Goal: Information Seeking & Learning: Learn about a topic

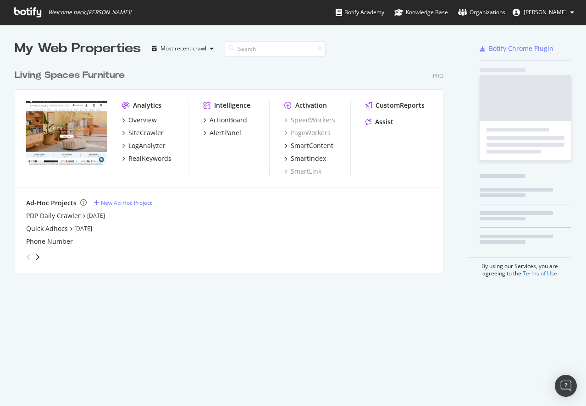
scroll to position [399, 572]
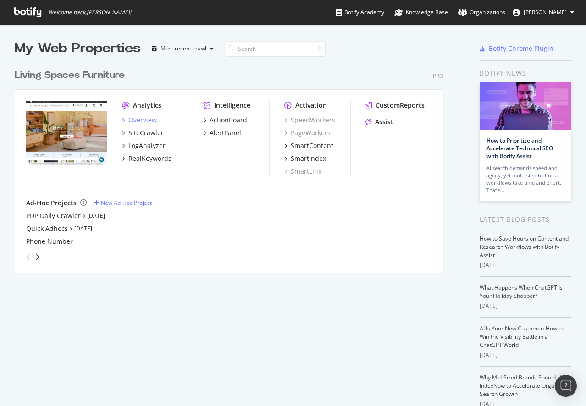
click at [143, 118] on div "Overview" at bounding box center [142, 120] width 28 height 9
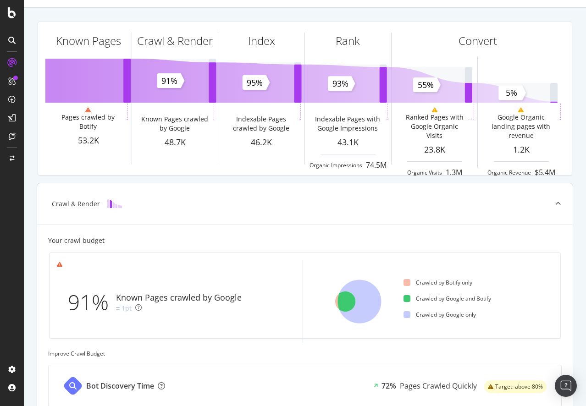
scroll to position [59, 0]
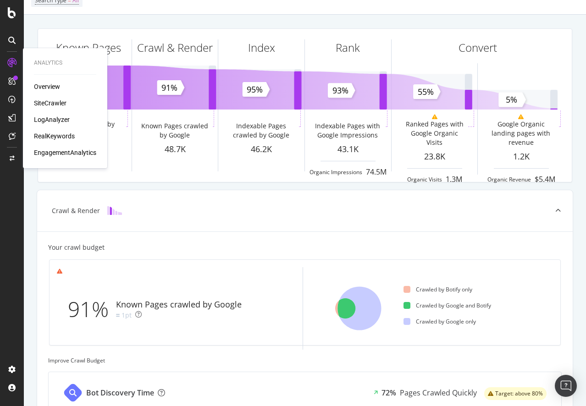
click at [39, 139] on div "RealKeywords" at bounding box center [54, 136] width 41 height 9
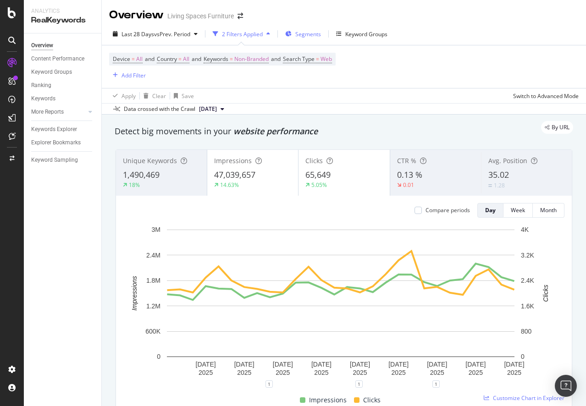
click at [300, 31] on span "Segments" at bounding box center [308, 34] width 26 height 8
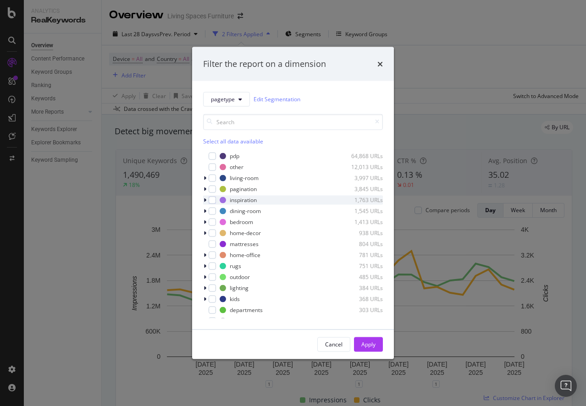
click at [206, 199] on icon "modal" at bounding box center [205, 200] width 3 height 6
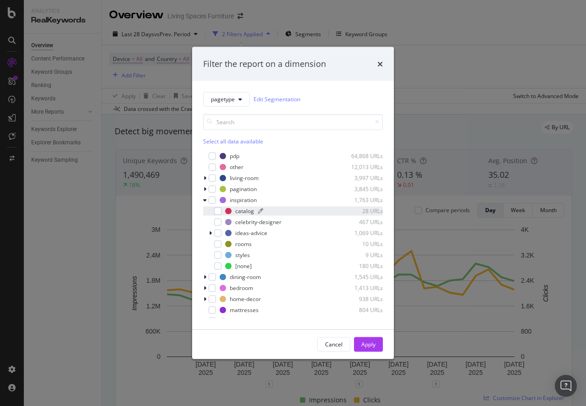
click at [234, 212] on div "catalog 28 URLs" at bounding box center [304, 211] width 158 height 8
click at [371, 347] on div "Apply" at bounding box center [368, 345] width 14 height 8
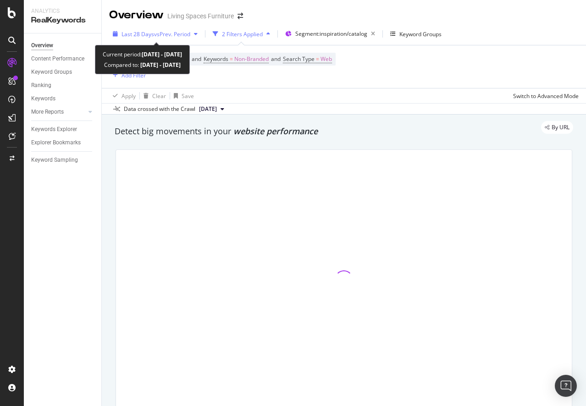
click at [167, 34] on span "vs Prev. Period" at bounding box center [172, 34] width 36 height 8
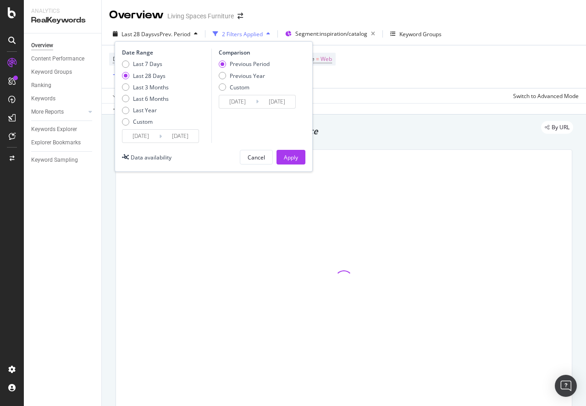
click at [161, 138] on icon at bounding box center [160, 136] width 3 height 9
click at [159, 133] on icon at bounding box center [160, 136] width 3 height 9
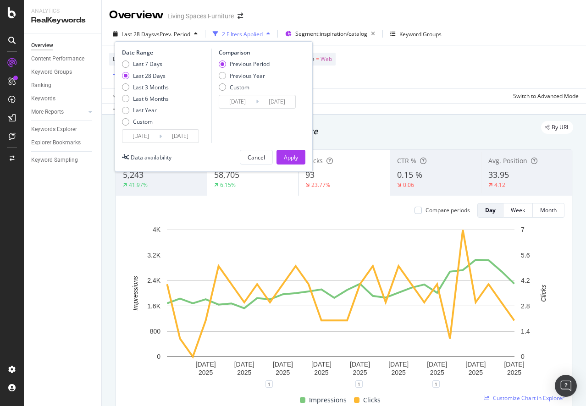
click at [147, 136] on input "[DATE]" at bounding box center [140, 136] width 37 height 13
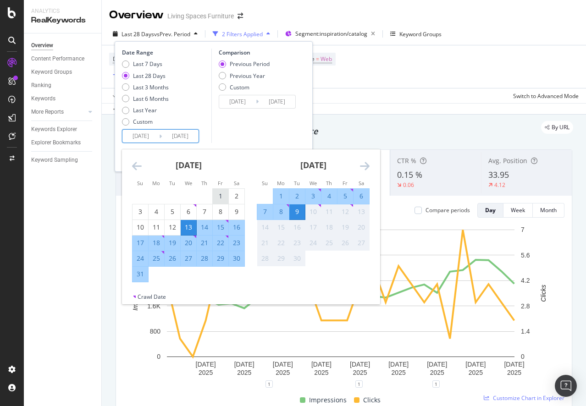
click at [225, 199] on div "1" at bounding box center [221, 196] width 16 height 9
type input "[DATE]"
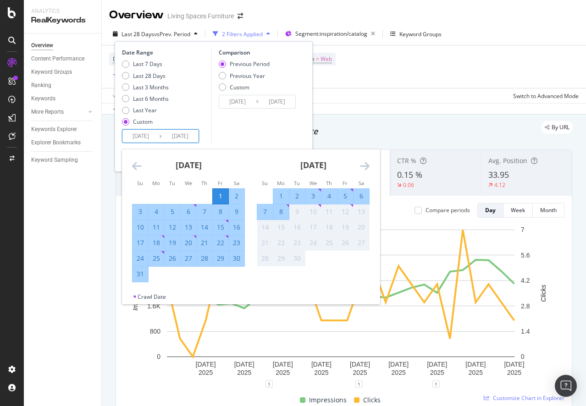
click at [138, 276] on div "31" at bounding box center [141, 274] width 16 height 9
type input "[DATE]"
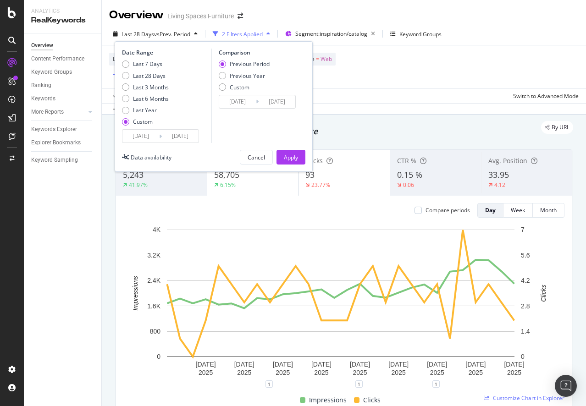
click at [254, 104] on input "[DATE]" at bounding box center [237, 101] width 37 height 13
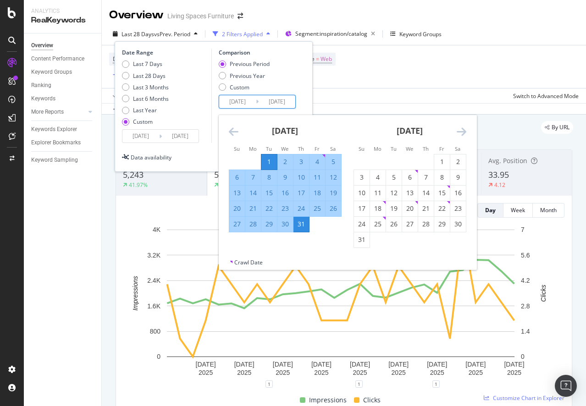
click at [291, 133] on strong "[DATE]" at bounding box center [285, 130] width 26 height 11
drag, startPoint x: 446, startPoint y: 123, endPoint x: 441, endPoint y: 126, distance: 5.1
click at [446, 124] on div "[DATE]" at bounding box center [410, 134] width 113 height 39
click at [233, 128] on icon "Move backward to switch to the previous month." at bounding box center [234, 131] width 10 height 11
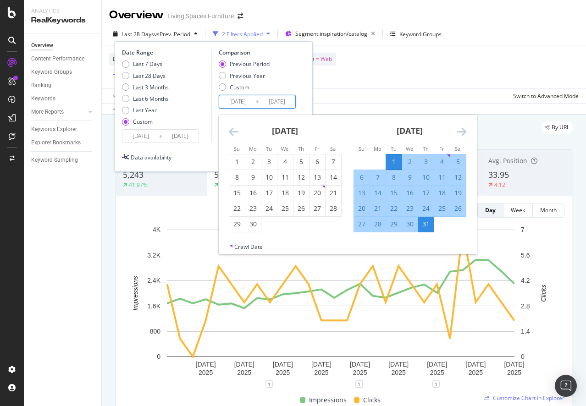
click at [232, 128] on icon "Move backward to switch to the previous month." at bounding box center [234, 131] width 10 height 11
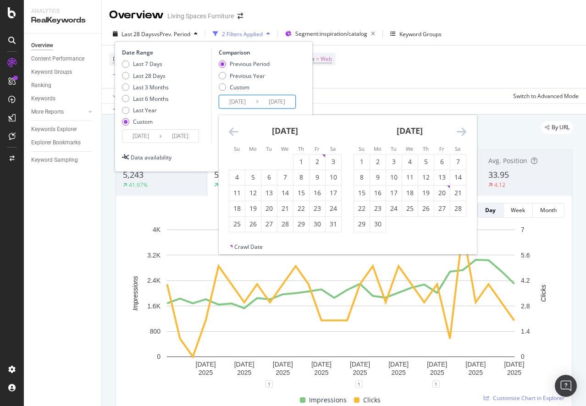
click at [232, 128] on icon "Move backward to switch to the previous month." at bounding box center [234, 131] width 10 height 11
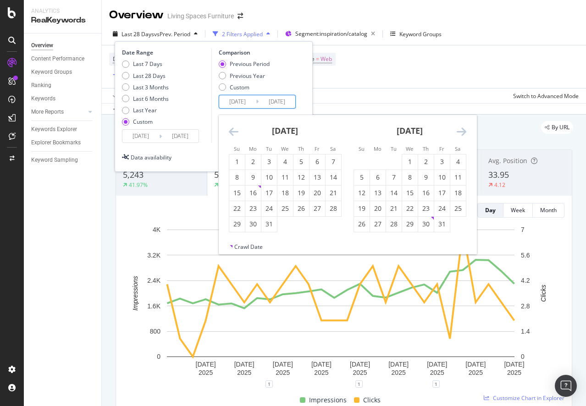
click at [232, 128] on icon "Move backward to switch to the previous month." at bounding box center [234, 131] width 10 height 11
click at [298, 160] on div "1" at bounding box center [301, 161] width 16 height 9
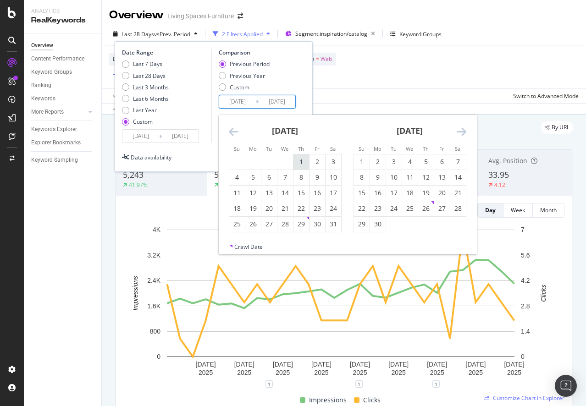
type input "[DATE]"
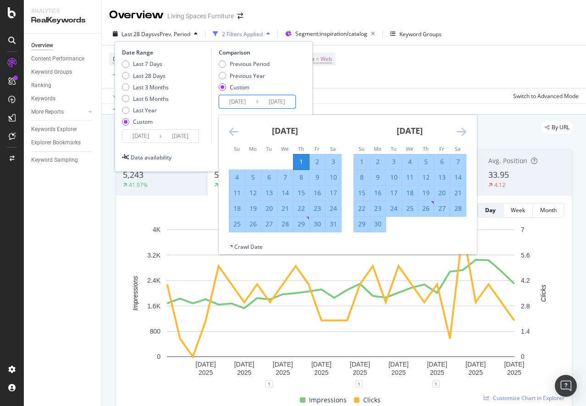
click at [331, 228] on div "31" at bounding box center [334, 224] width 16 height 9
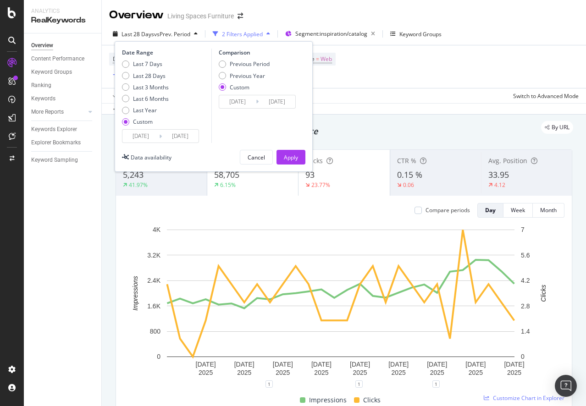
type input "[DATE]"
click at [302, 157] on button "Apply" at bounding box center [290, 157] width 29 height 15
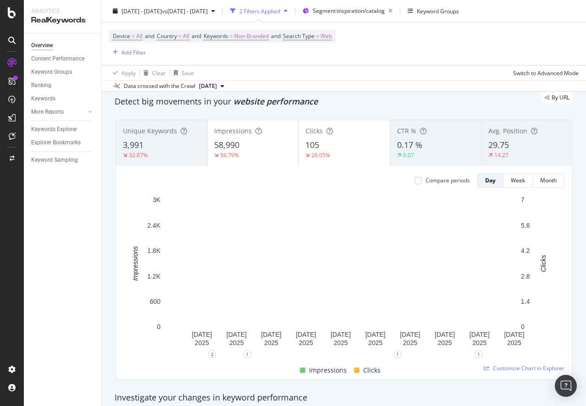
scroll to position [46, 0]
